Goal: Obtain resource: Obtain resource

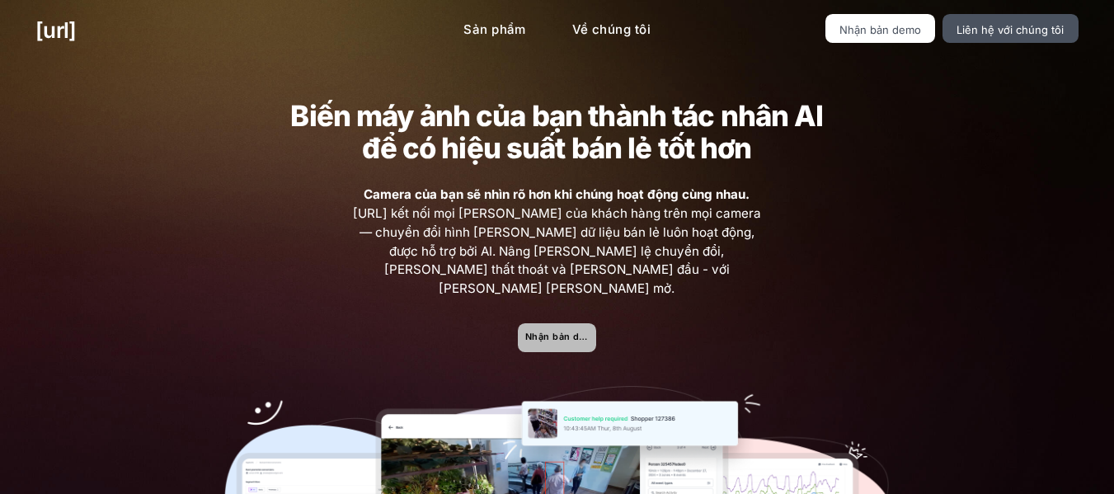
click at [540, 325] on link "Nhận bản demo" at bounding box center [557, 337] width 78 height 29
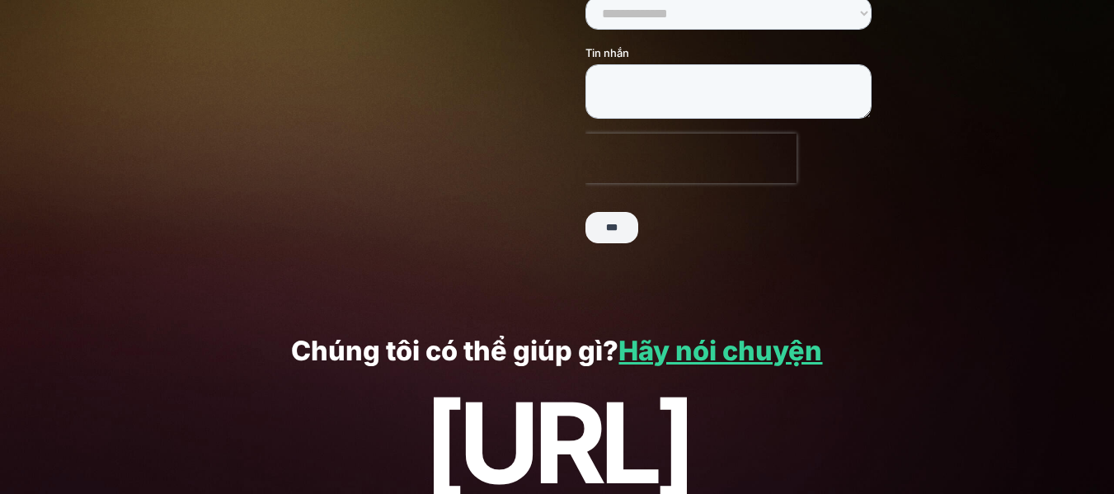
scroll to position [496, 0]
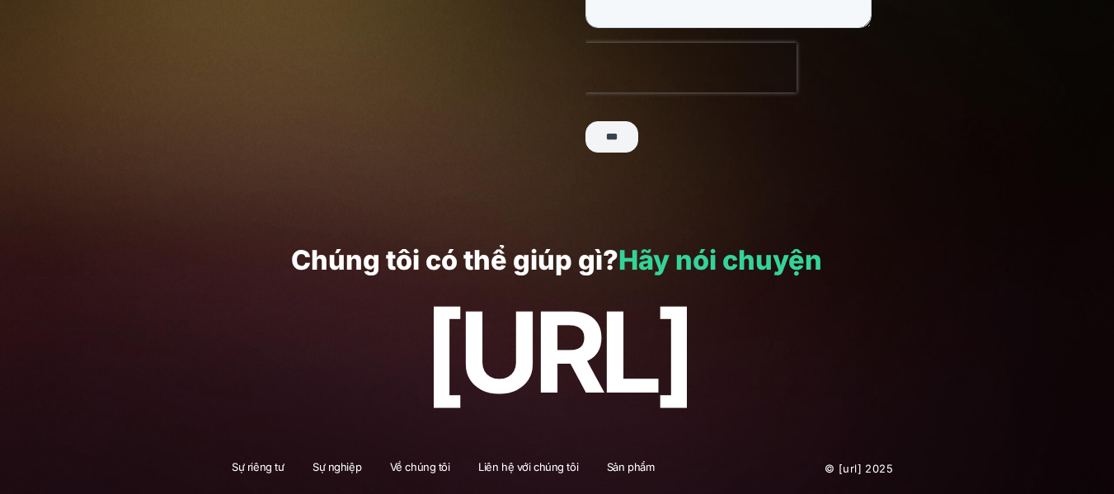
click at [642, 253] on font "Hãy nói chuyện" at bounding box center [721, 260] width 204 height 32
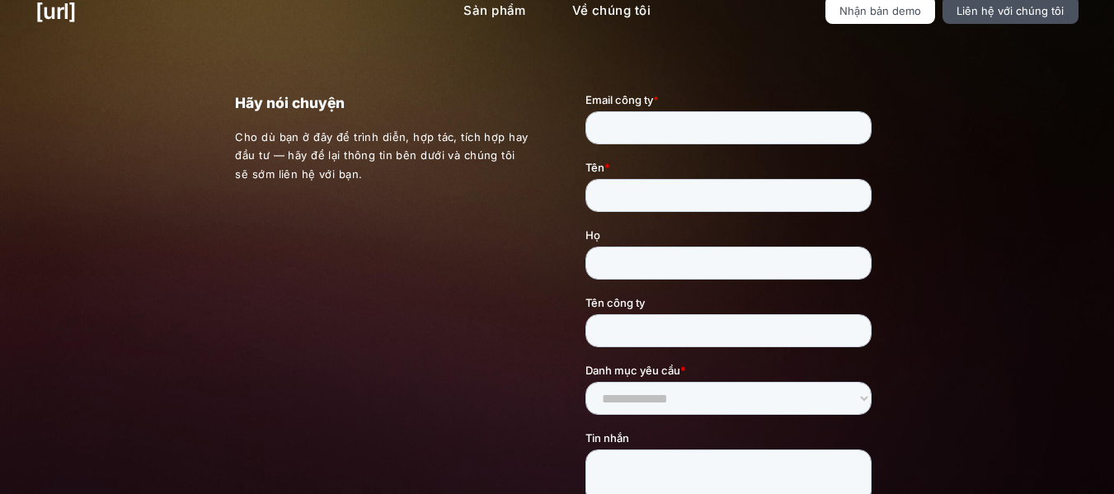
scroll to position [1, 0]
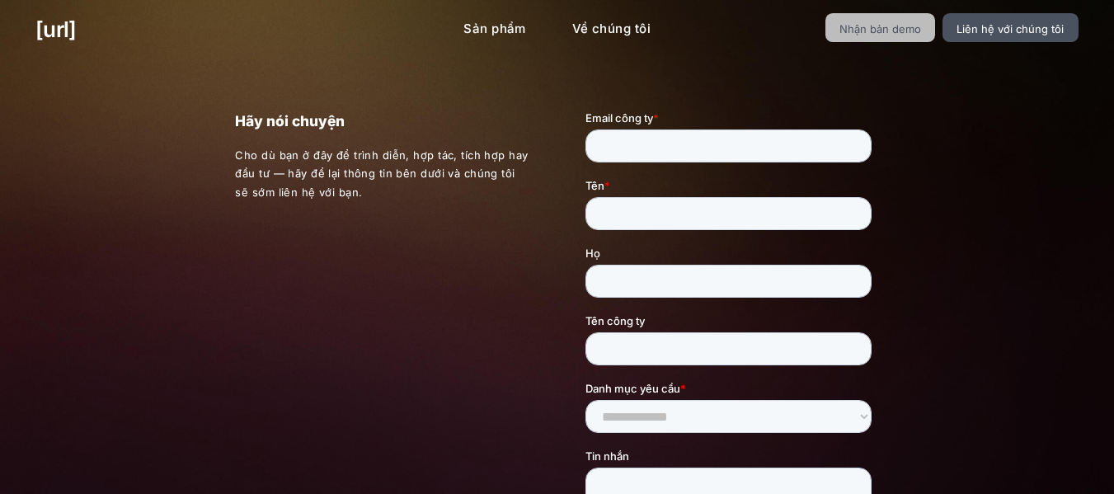
click at [915, 25] on font "Nhận bản demo" at bounding box center [881, 28] width 82 height 13
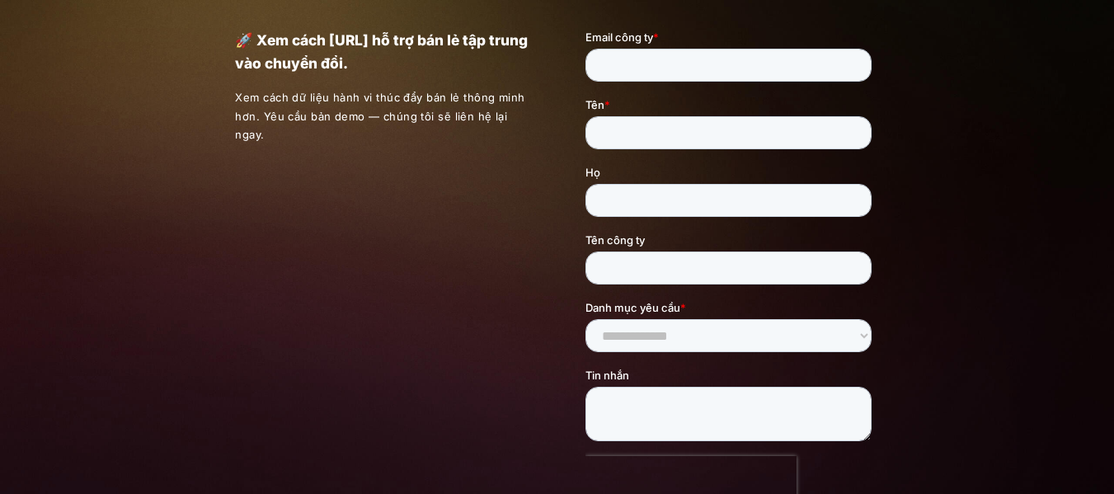
scroll to position [82, 0]
